Goal: Information Seeking & Learning: Find specific fact

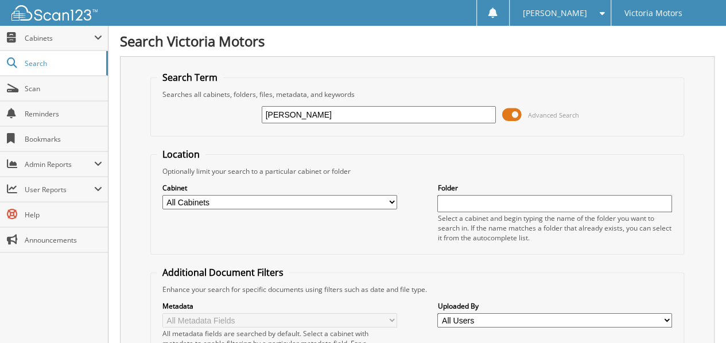
type input "[PERSON_NAME]"
drag, startPoint x: 361, startPoint y: 111, endPoint x: 192, endPoint y: 123, distance: 169.1
click at [192, 123] on div "JOSEPH HERNANDEZ Advanced Search" at bounding box center [417, 114] width 521 height 31
type input "233420"
